Goal: Contribute content: Add original content to the website for others to see

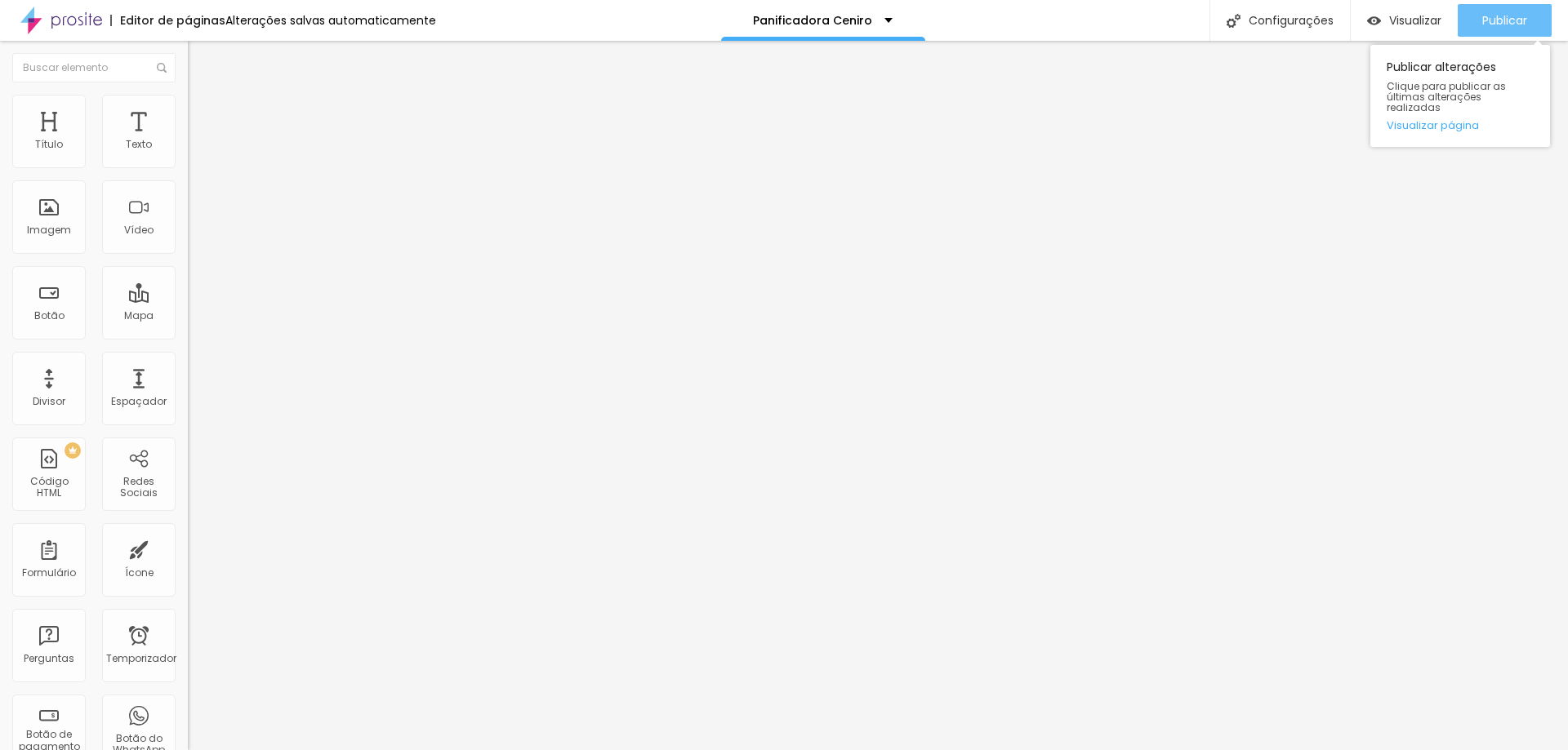
click at [1510, 23] on font "Publicar" at bounding box center [1505, 20] width 45 height 17
click at [188, 157] on button "button" at bounding box center [199, 147] width 23 height 17
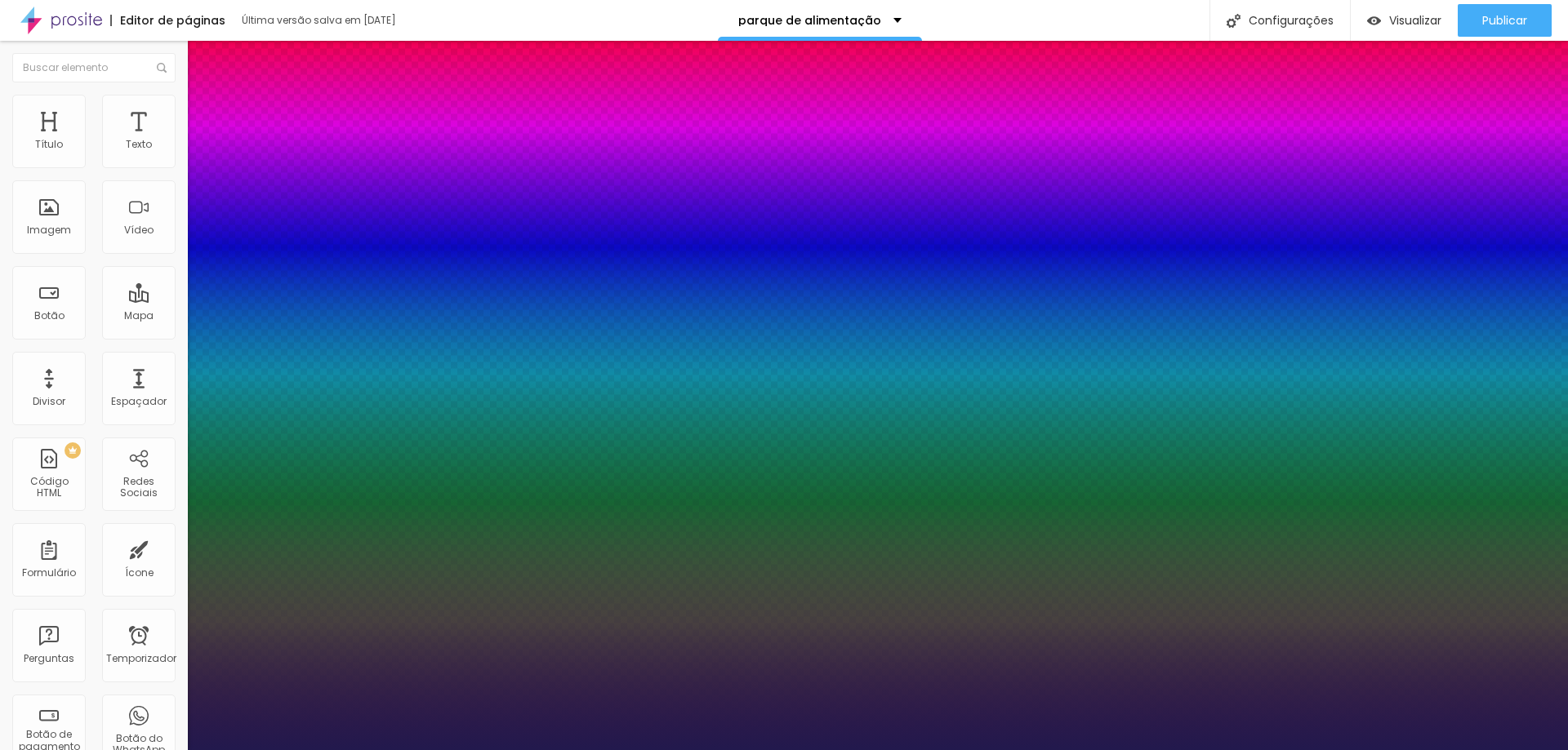
type input "1"
type input "24"
type input "1"
type input "27"
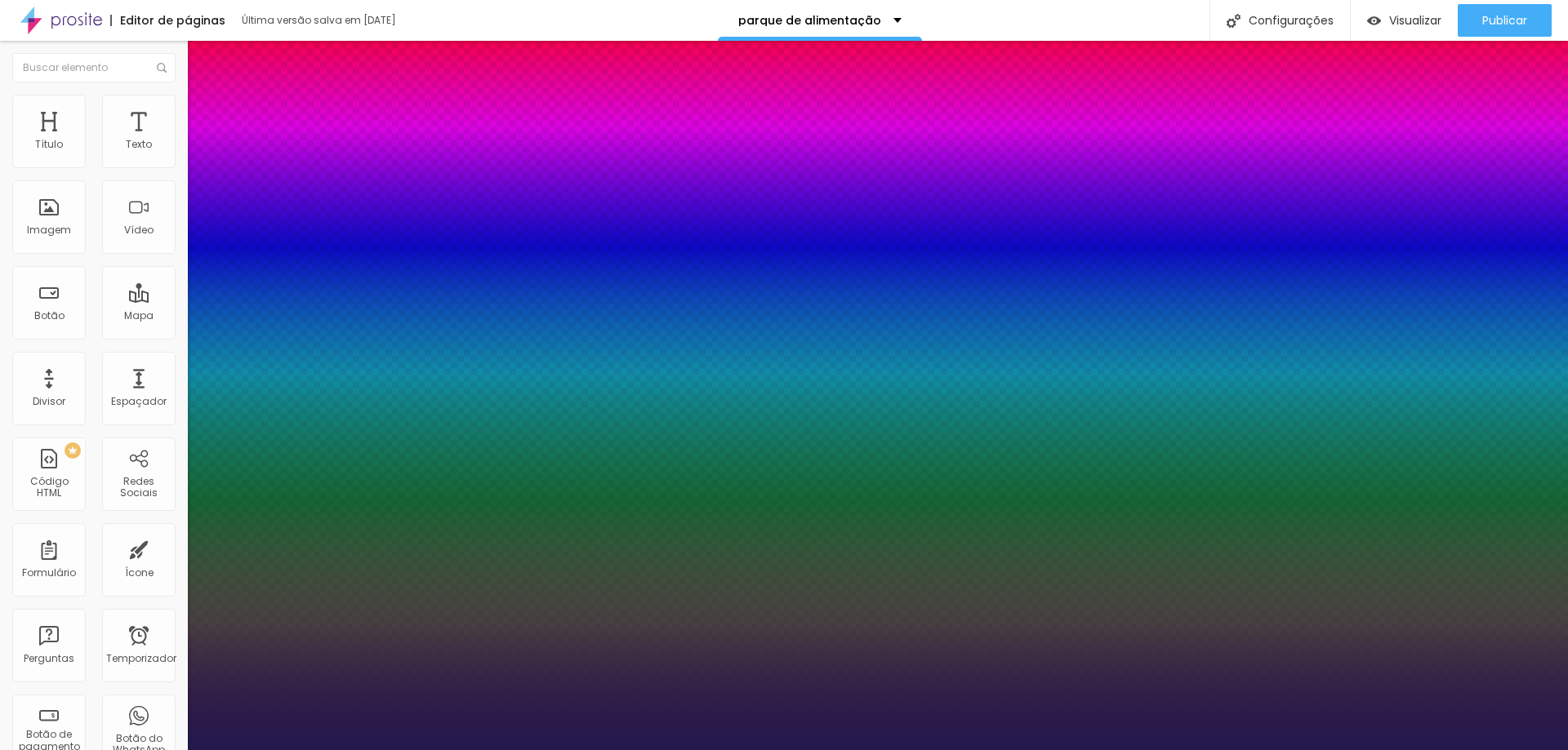
type input "27"
type input "1"
type input "29"
type input "1"
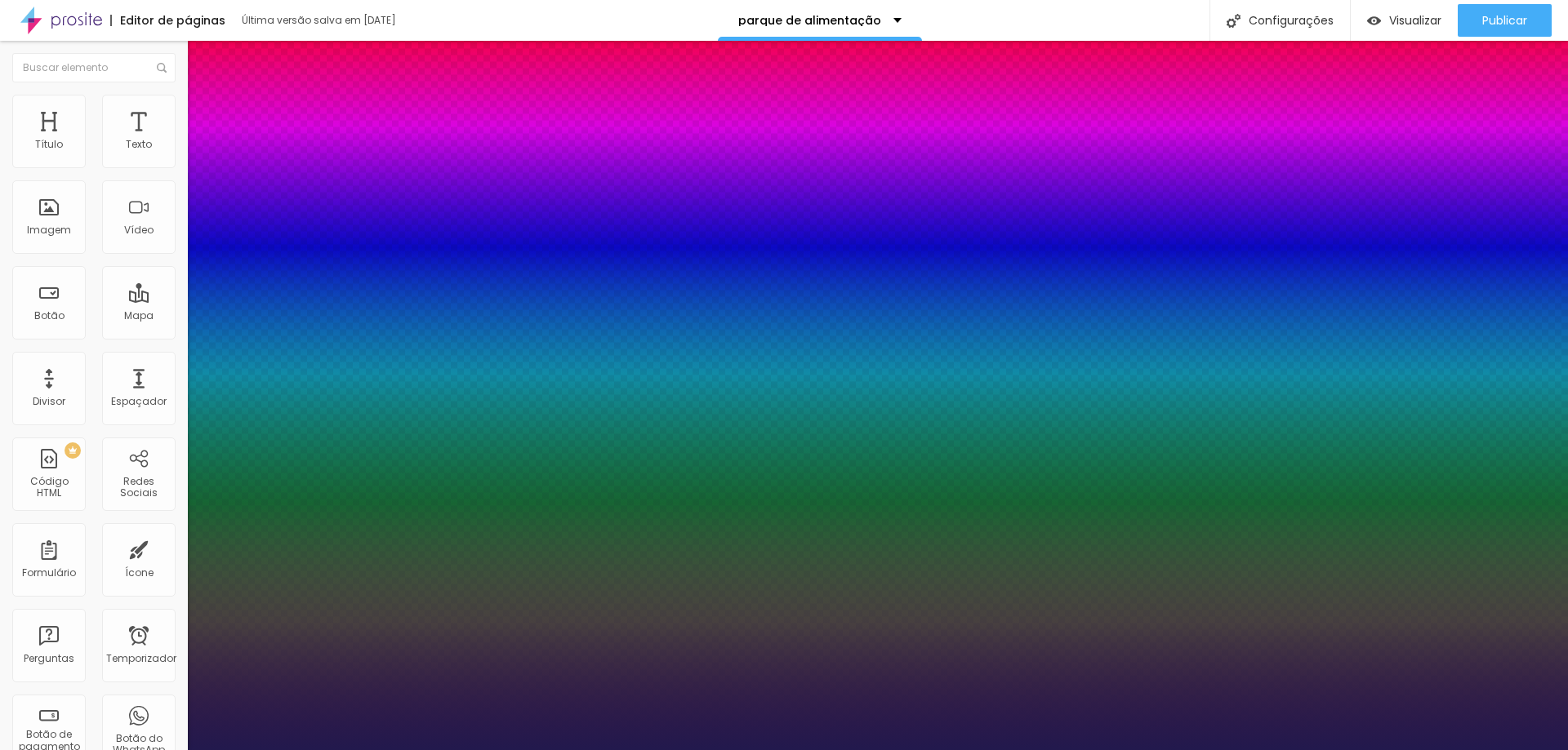
type input "31"
type input "1"
type input "31"
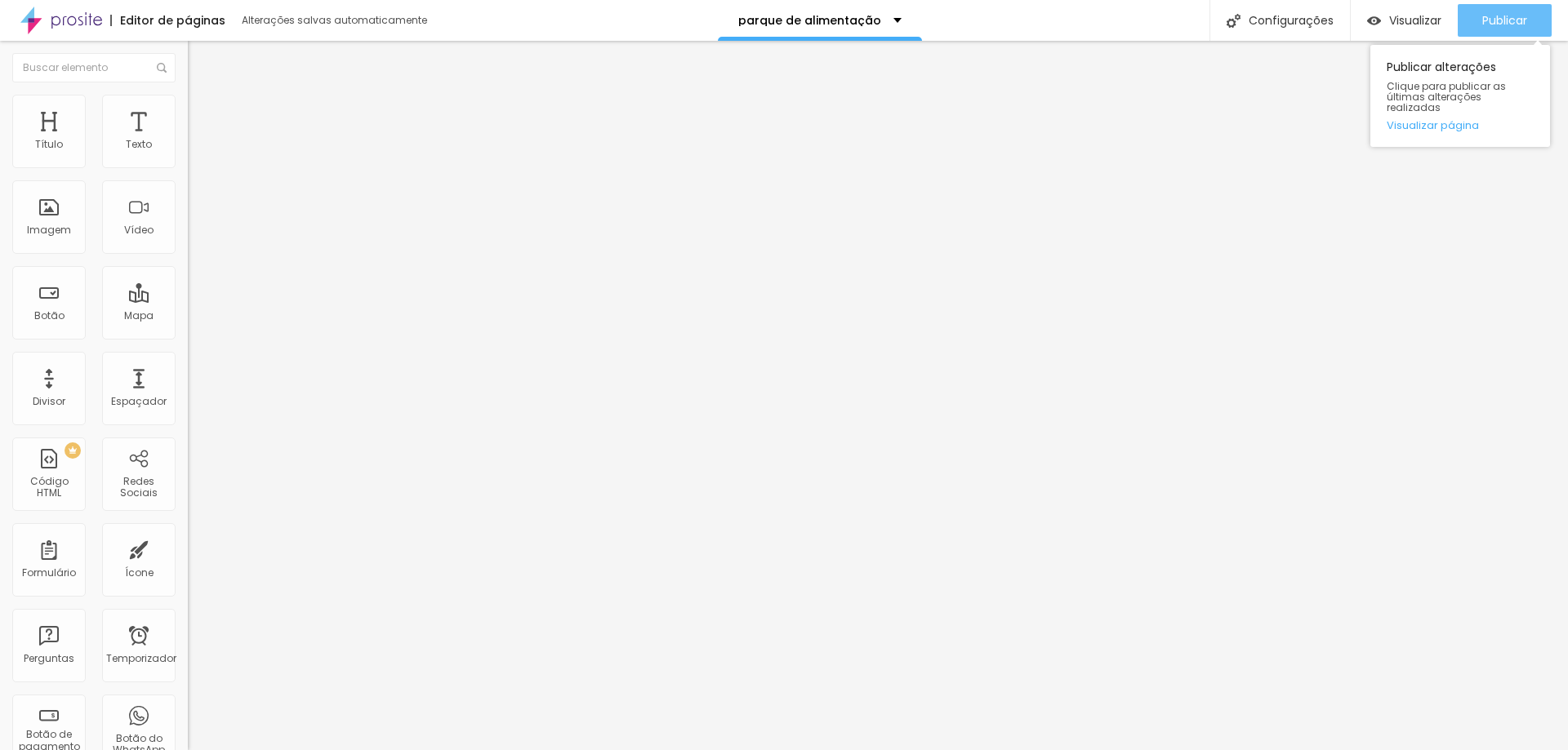
click at [1499, 24] on font "Publicar" at bounding box center [1505, 20] width 45 height 17
